Goal: Task Accomplishment & Management: Use online tool/utility

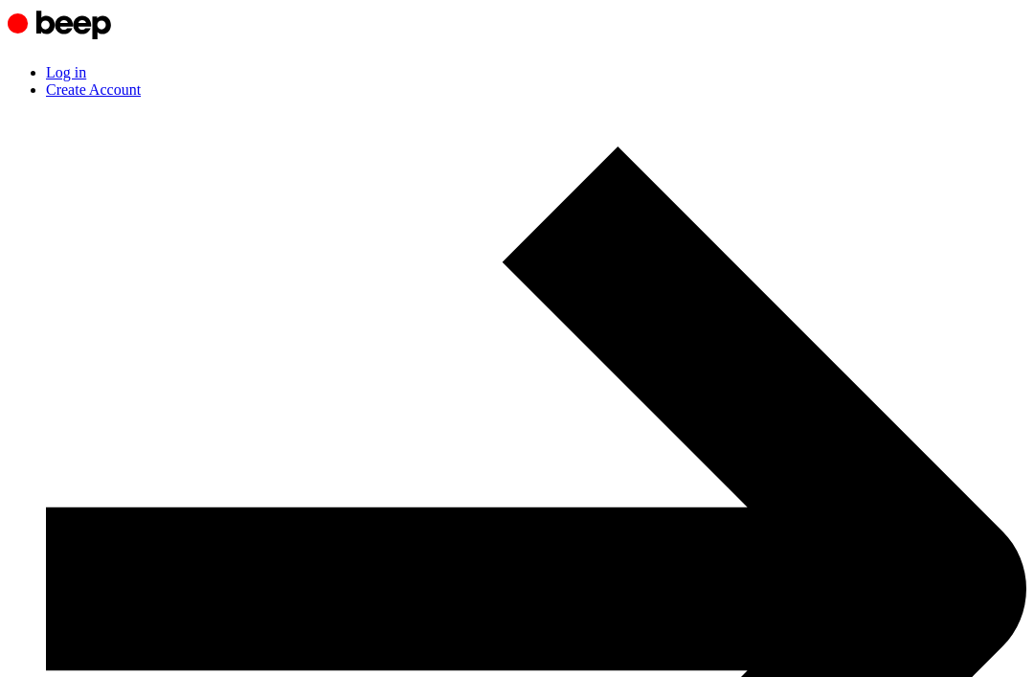
click at [915, 81] on link "Create Account" at bounding box center [536, 581] width 980 height 1000
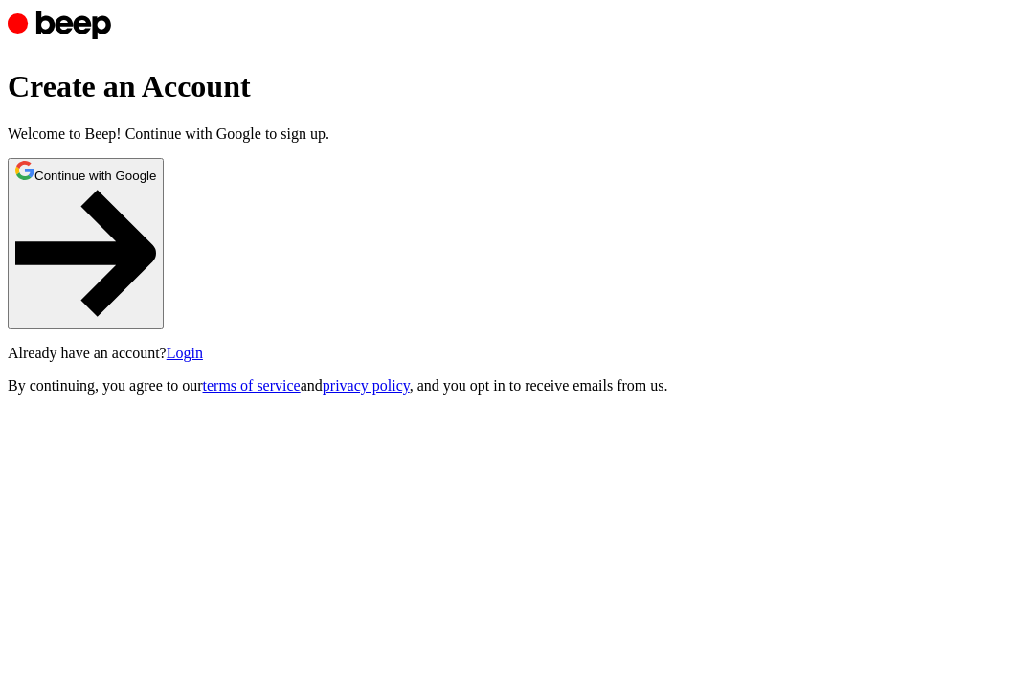
click at [164, 329] on button "Continue with Google" at bounding box center [86, 243] width 156 height 171
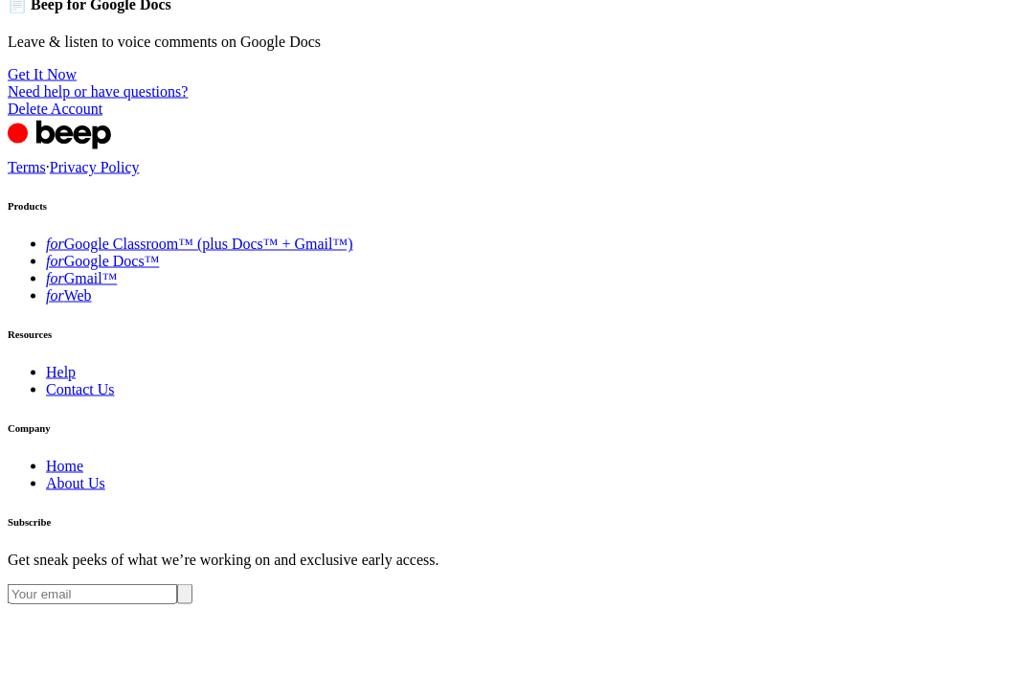
scroll to position [155, 0]
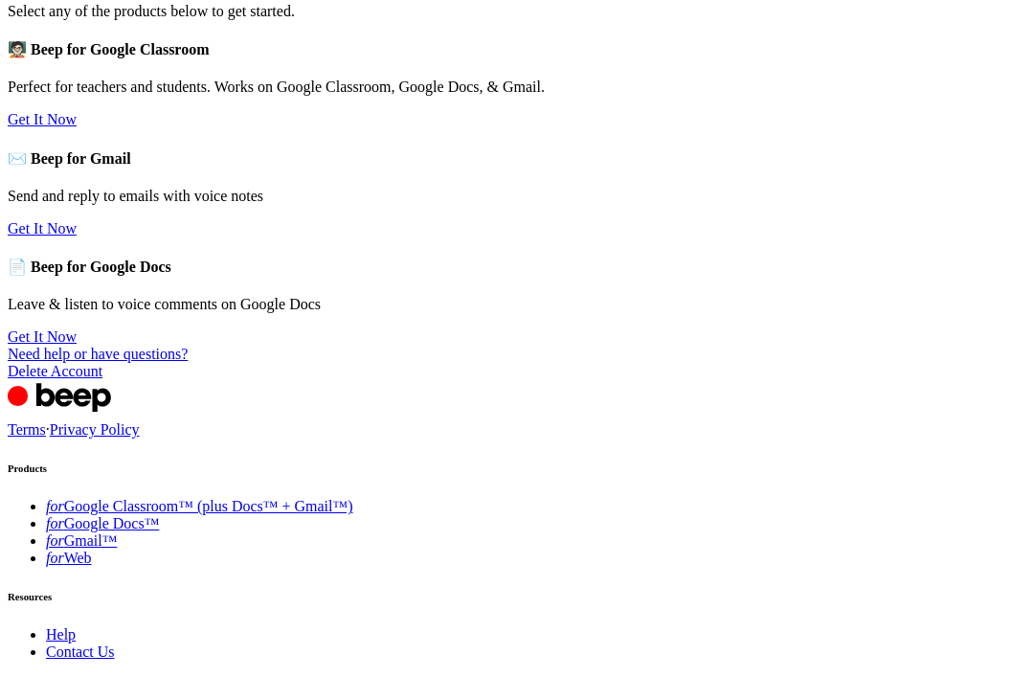
click at [77, 345] on link "Get It Now" at bounding box center [42, 336] width 69 height 16
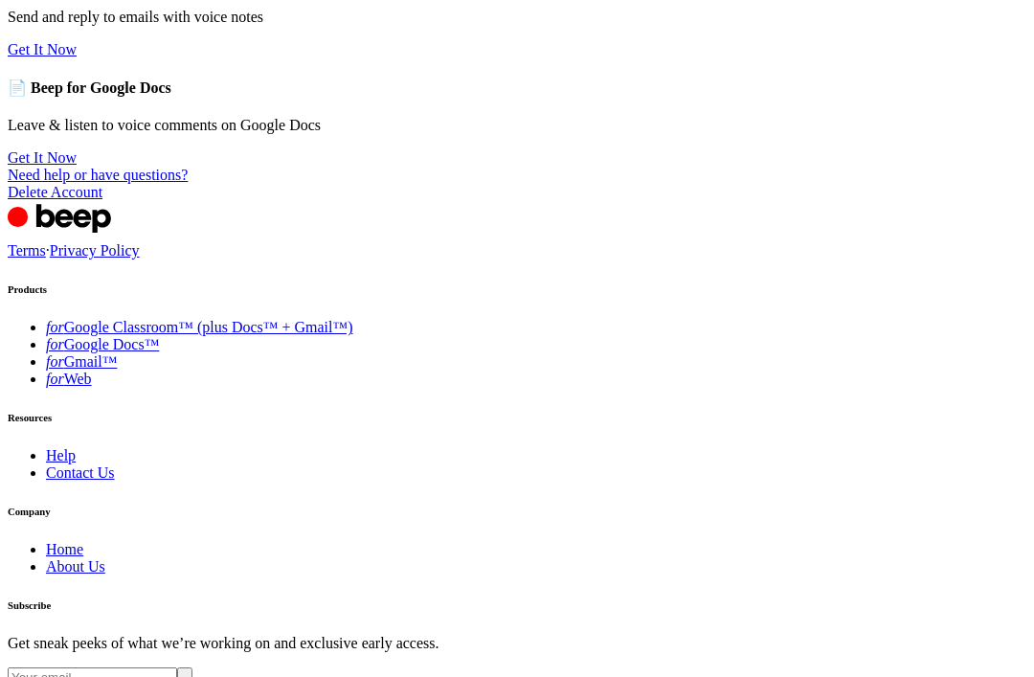
scroll to position [0, 0]
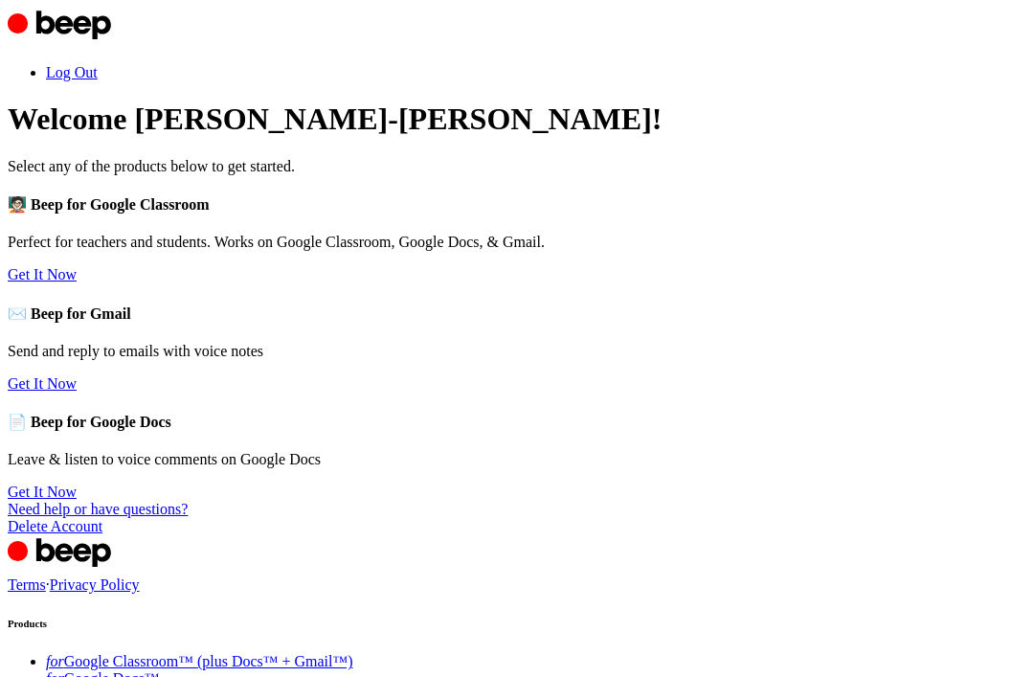
click at [689, 174] on header "Welcome [PERSON_NAME]-[PERSON_NAME]! Select any of the products below to get st…" at bounding box center [517, 137] width 1018 height 73
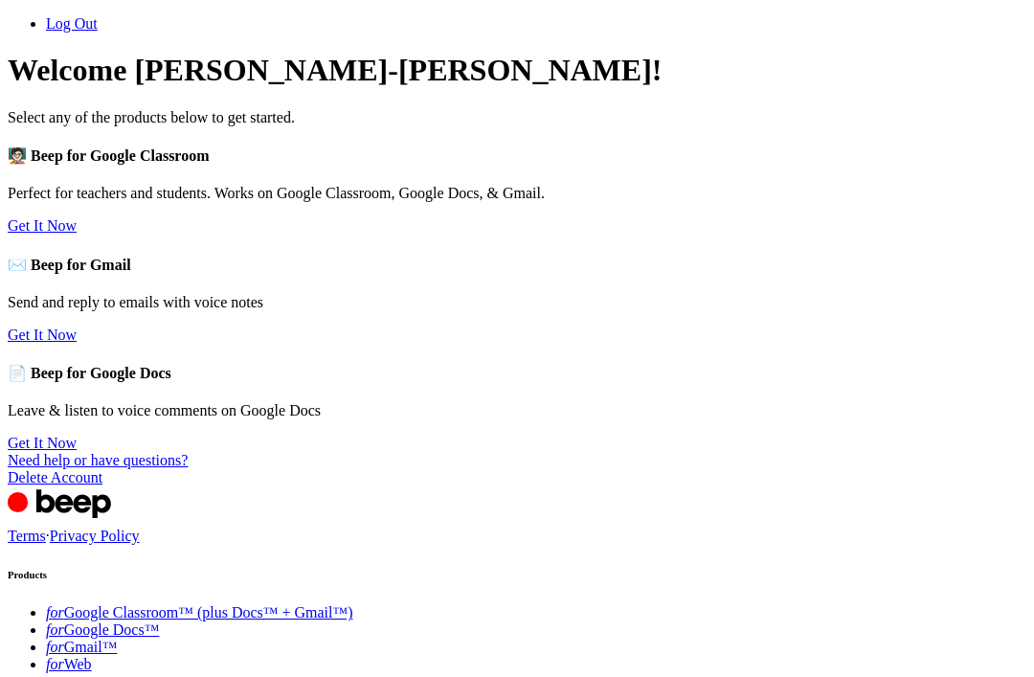
scroll to position [35, 0]
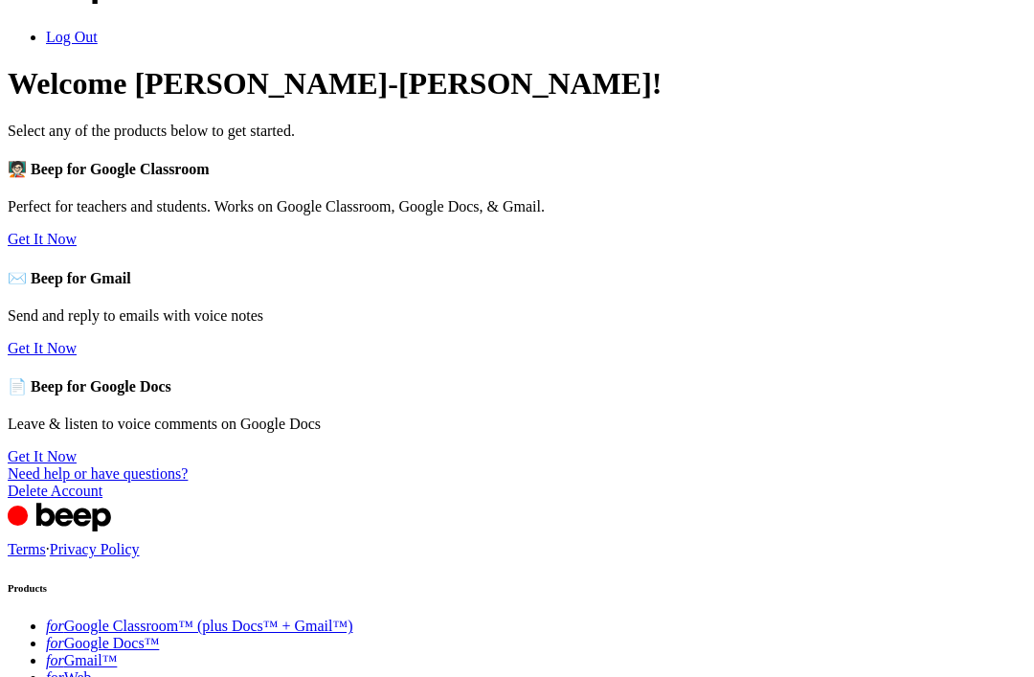
click at [77, 247] on link "Get It Now" at bounding box center [42, 239] width 69 height 16
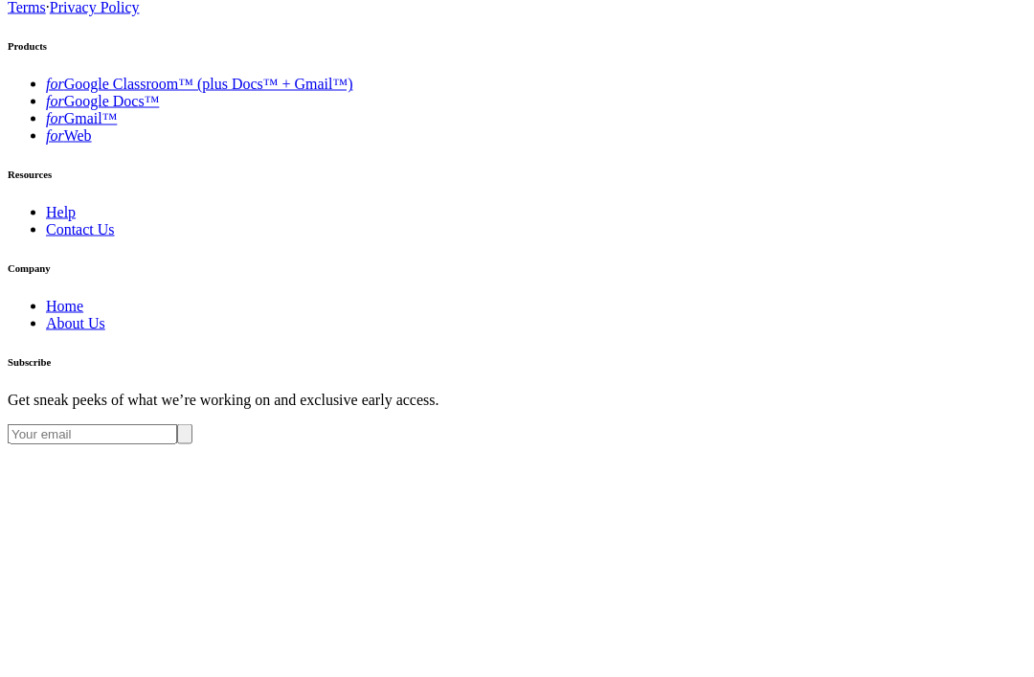
scroll to position [580, 0]
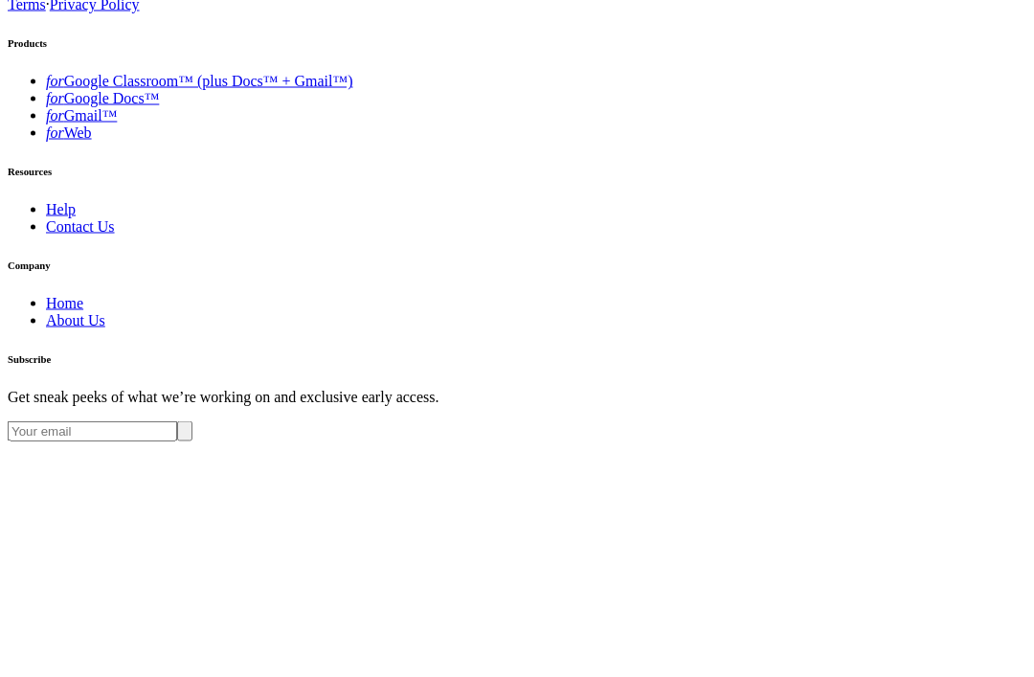
click at [301, 142] on ul "for Google Classroom™ (plus Docs™ + Gmail™) for Google Docs™ for Gmail™ for Web" at bounding box center [517, 107] width 1018 height 69
click at [92, 141] on link "for Web" at bounding box center [69, 132] width 46 height 16
